Goal: Information Seeking & Learning: Learn about a topic

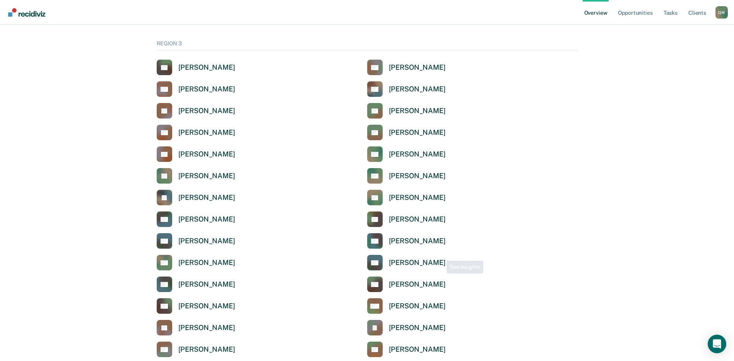
scroll to position [1238, 0]
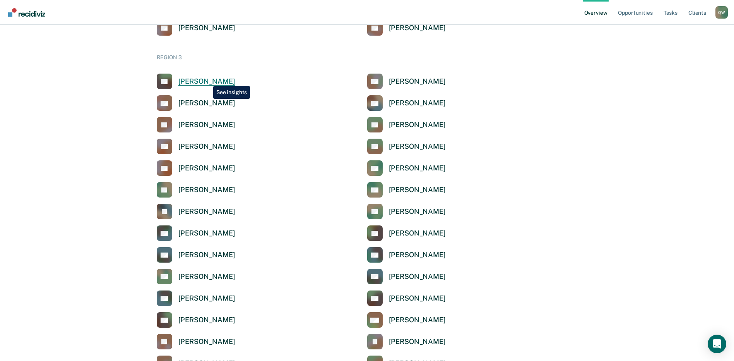
click at [207, 80] on div "[PERSON_NAME]" at bounding box center [206, 81] width 57 height 9
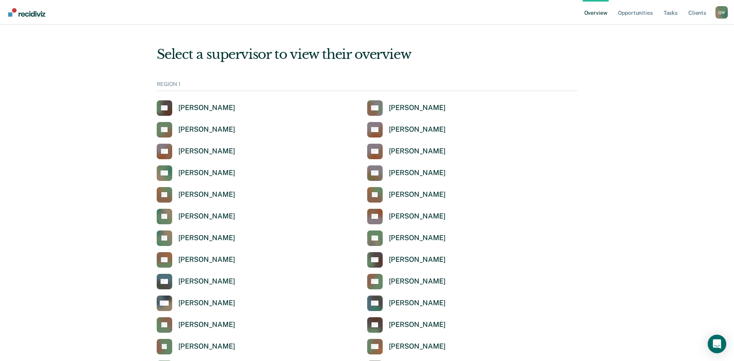
scroll to position [1238, 0]
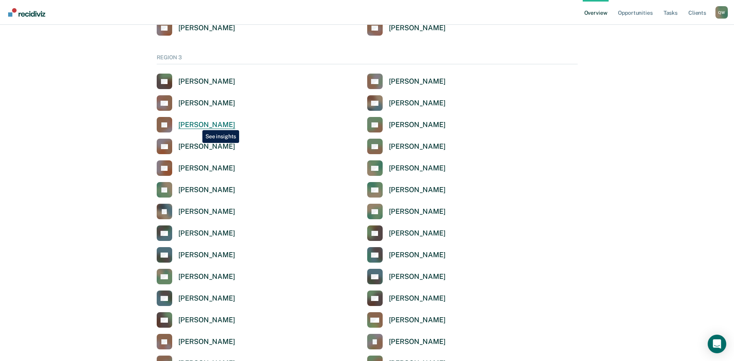
click at [197, 124] on div "[PERSON_NAME]" at bounding box center [206, 124] width 57 height 9
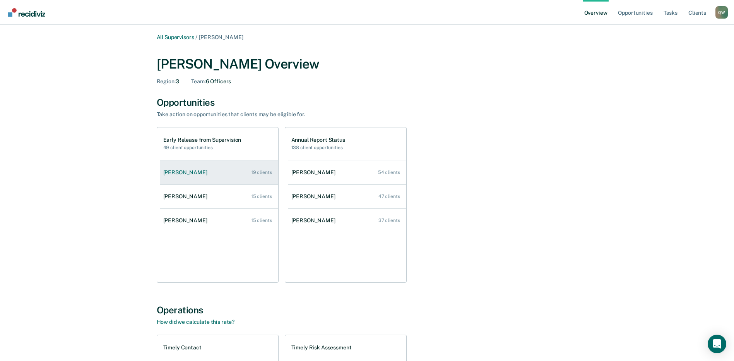
click at [175, 172] on div "[PERSON_NAME]" at bounding box center [186, 172] width 47 height 7
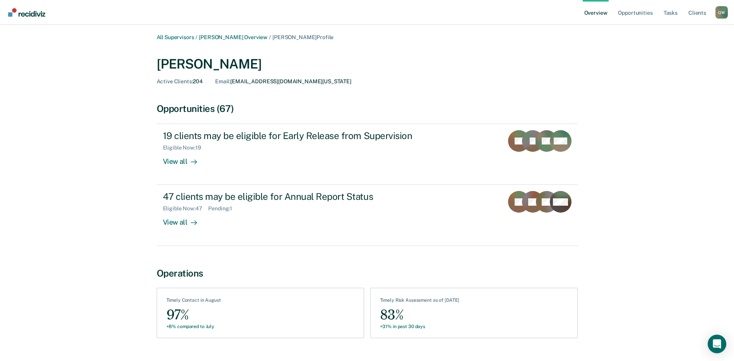
click at [600, 71] on div "All Supervisors / [PERSON_NAME] Overview / [PERSON_NAME] Profile [PERSON_NAME] …" at bounding box center [366, 193] width 715 height 319
drag, startPoint x: 13, startPoint y: 283, endPoint x: -36, endPoint y: 292, distance: 50.0
click at [0, 292] on html "Looks like you’re using Internet Explorer 11. For faster loading and a better e…" at bounding box center [367, 180] width 734 height 361
